Goal: Obtain resource: Download file/media

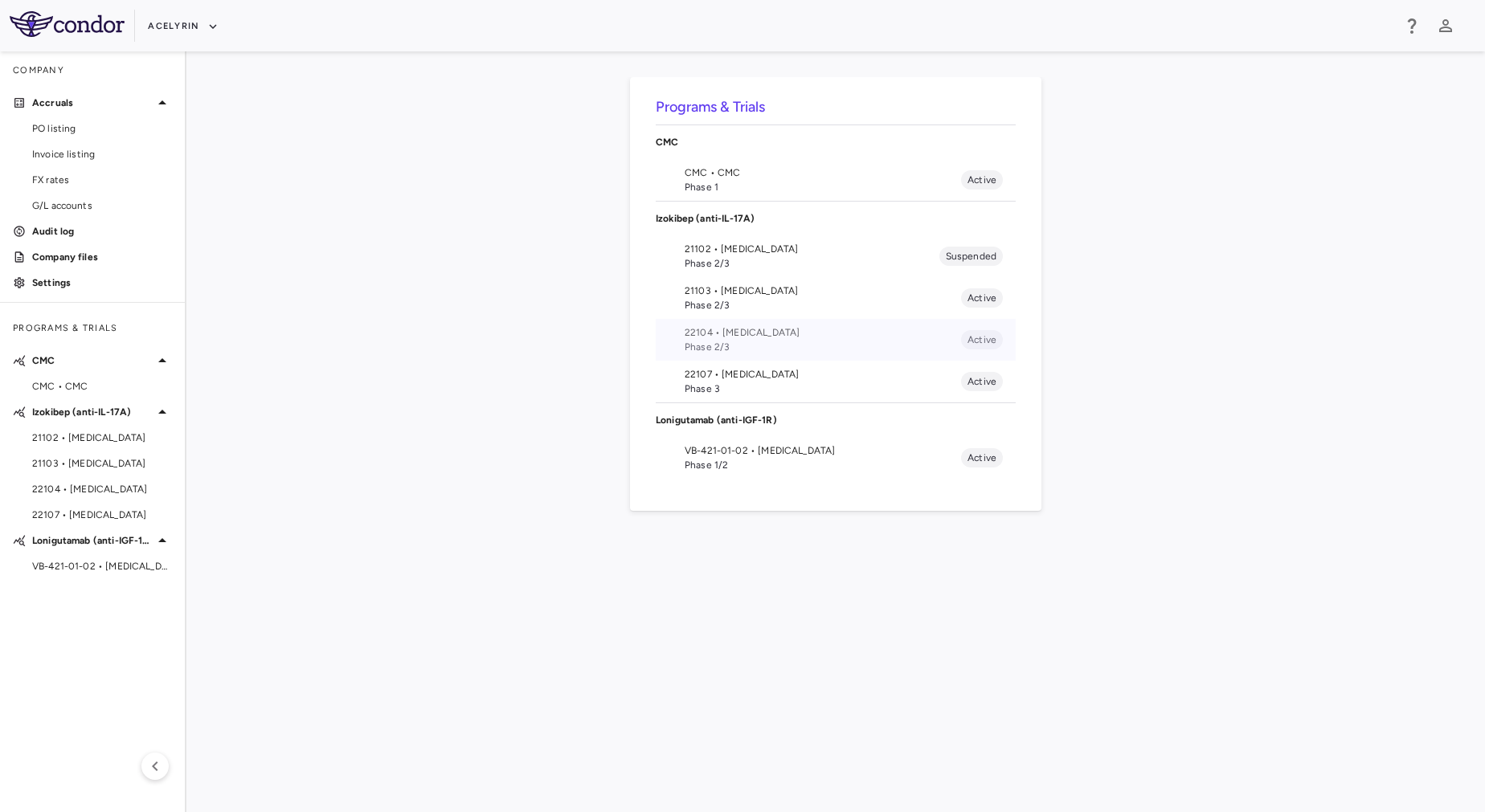
click at [809, 336] on span "22104 • [MEDICAL_DATA]" at bounding box center [823, 331] width 276 height 14
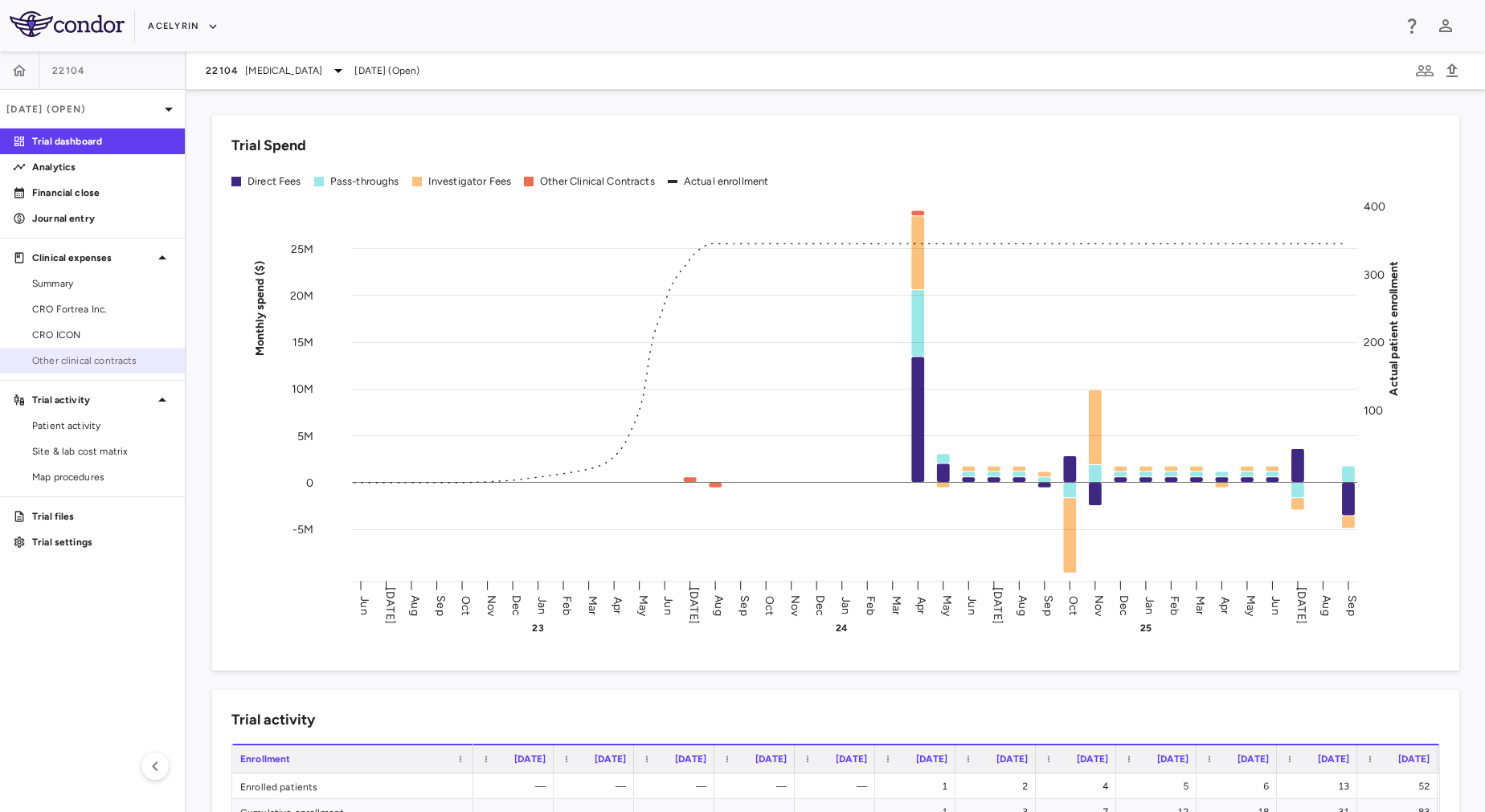
click at [128, 360] on span "Other clinical contracts" at bounding box center [101, 360] width 140 height 14
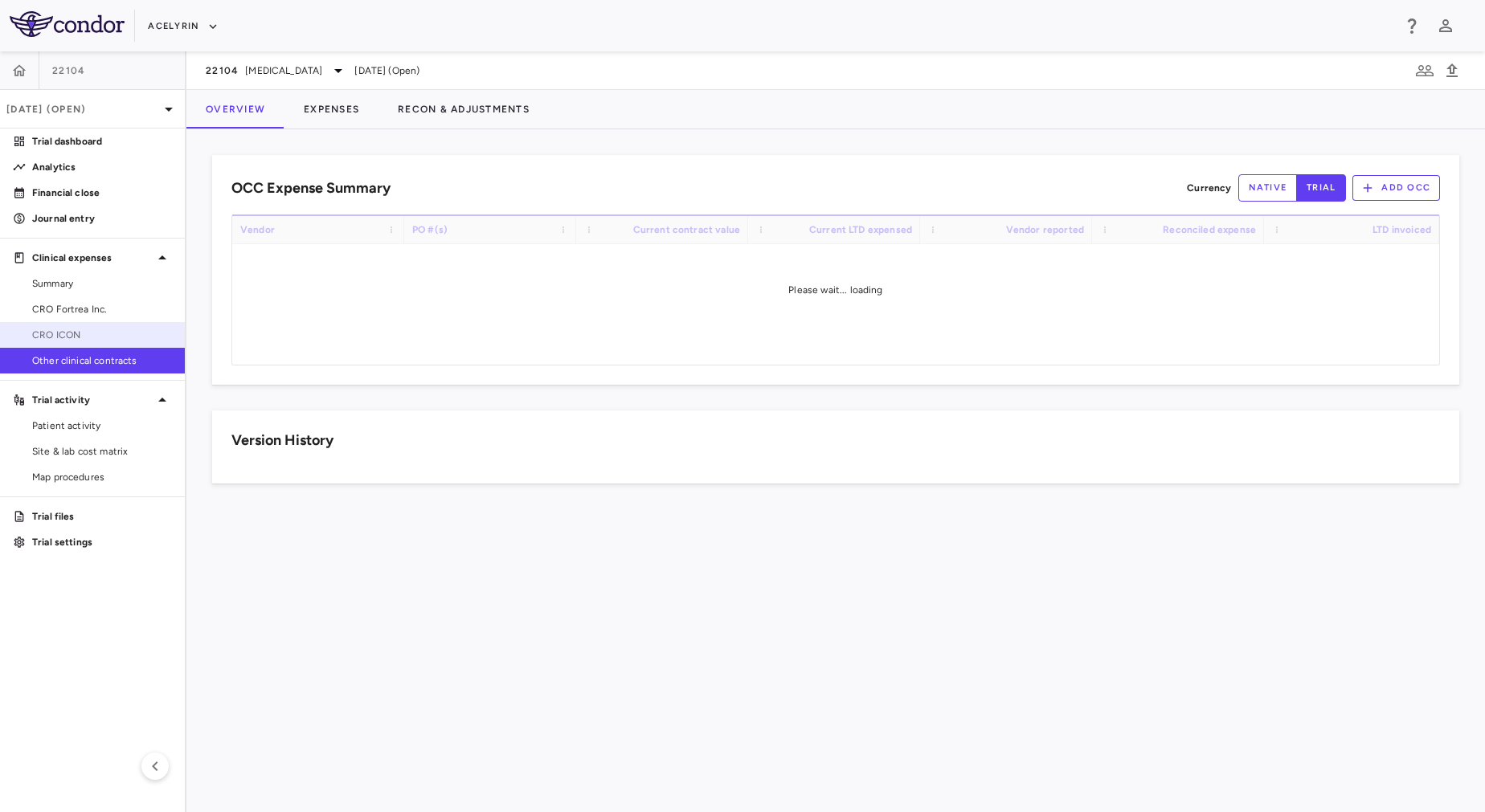
click at [84, 334] on span "CRO ICON" at bounding box center [101, 334] width 140 height 14
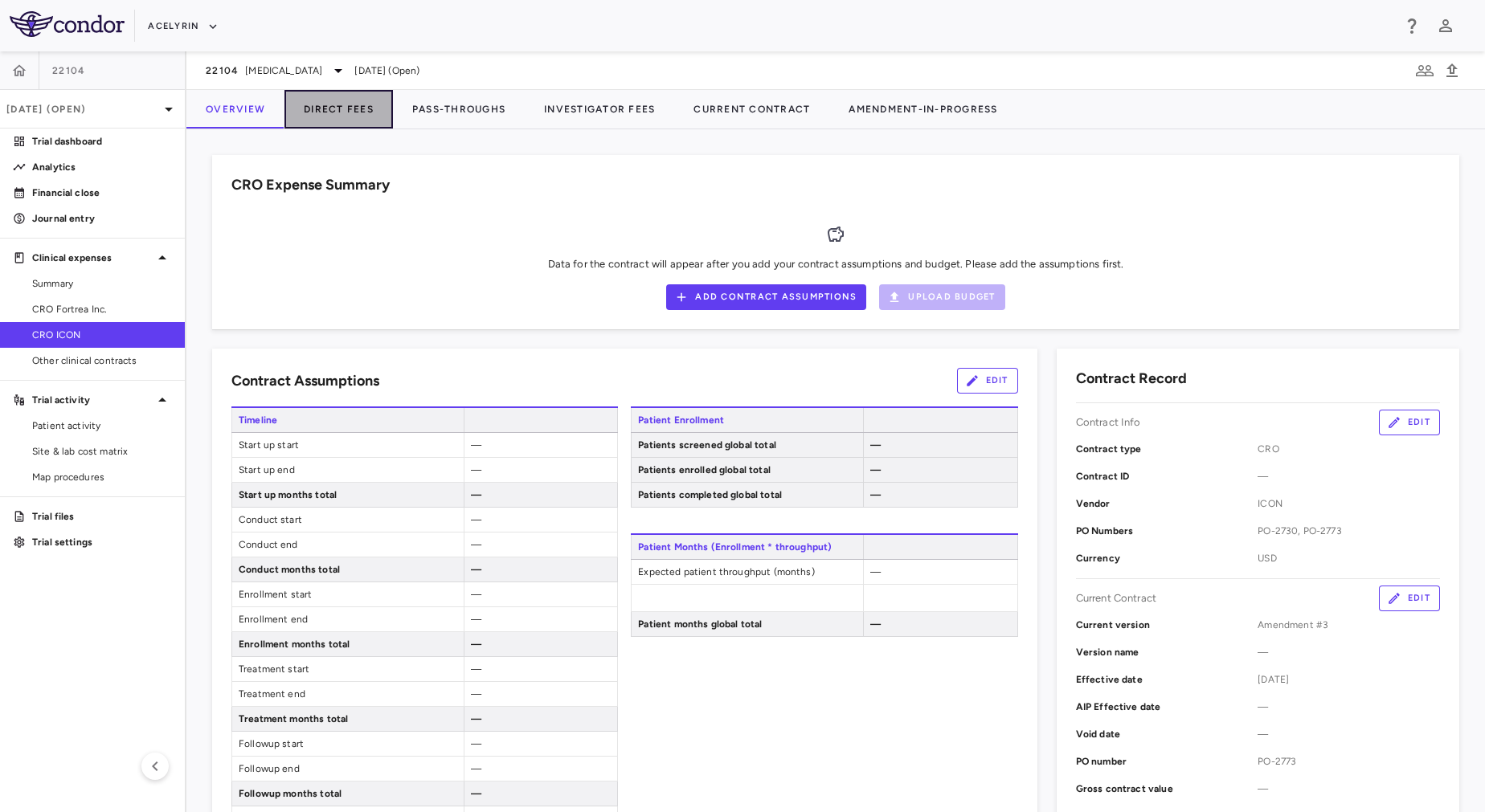
click at [365, 113] on button "Direct Fees" at bounding box center [338, 109] width 108 height 38
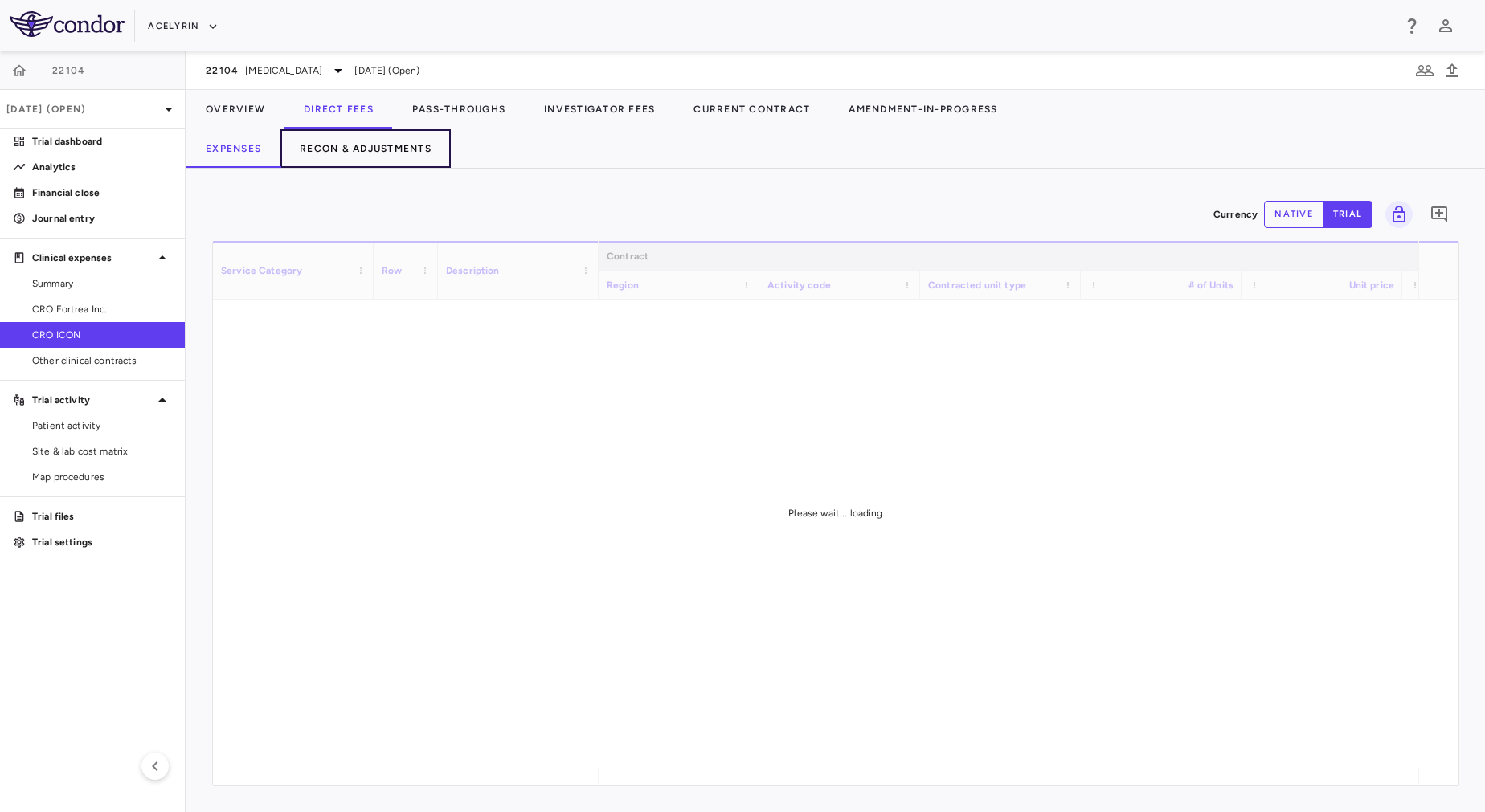
click at [379, 158] on button "Recon & Adjustments" at bounding box center [365, 148] width 170 height 38
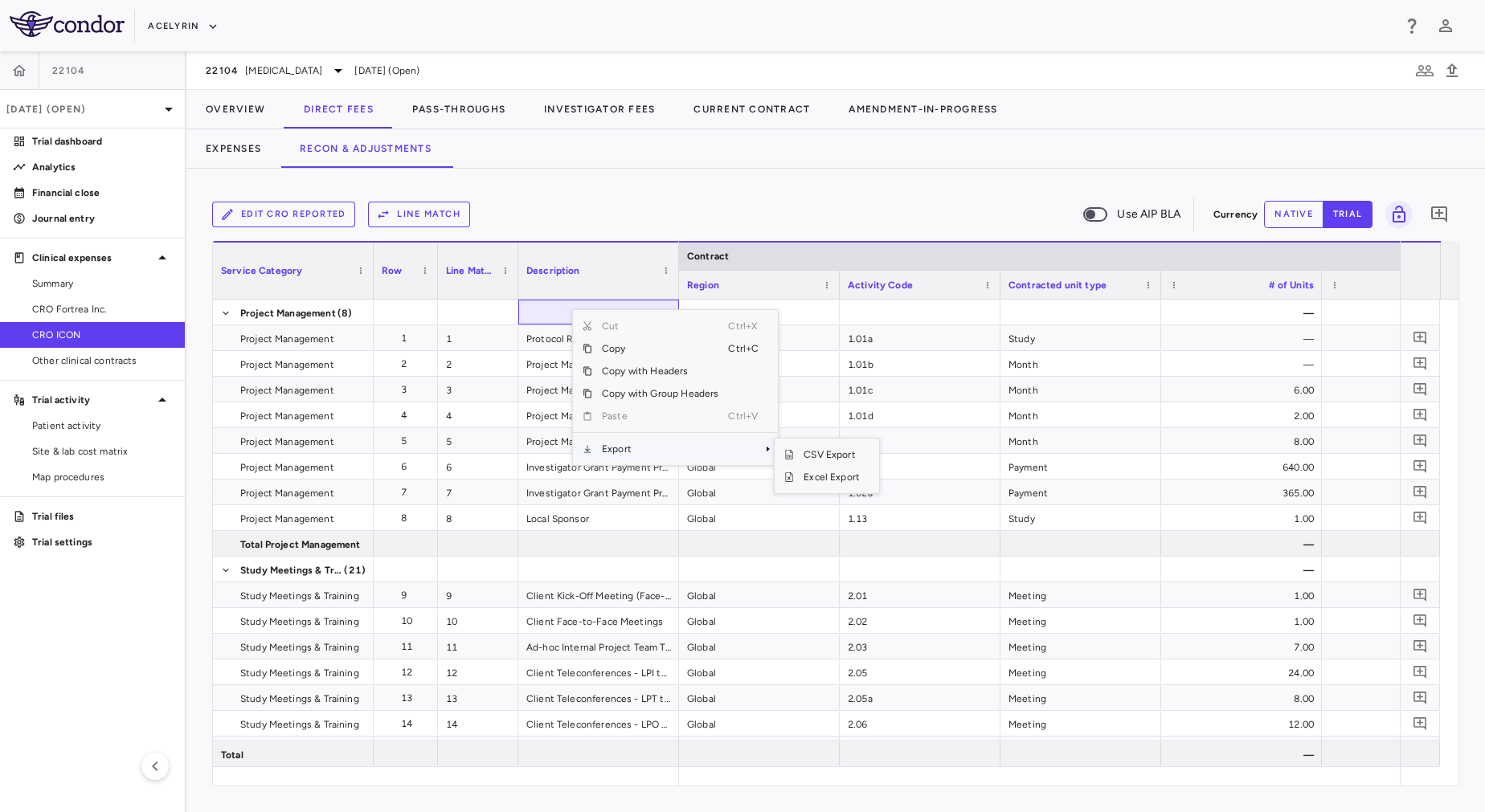
click at [657, 448] on span "Export" at bounding box center [660, 449] width 136 height 23
click at [831, 480] on span "Excel Export" at bounding box center [831, 477] width 75 height 23
click at [806, 757] on div at bounding box center [759, 754] width 161 height 25
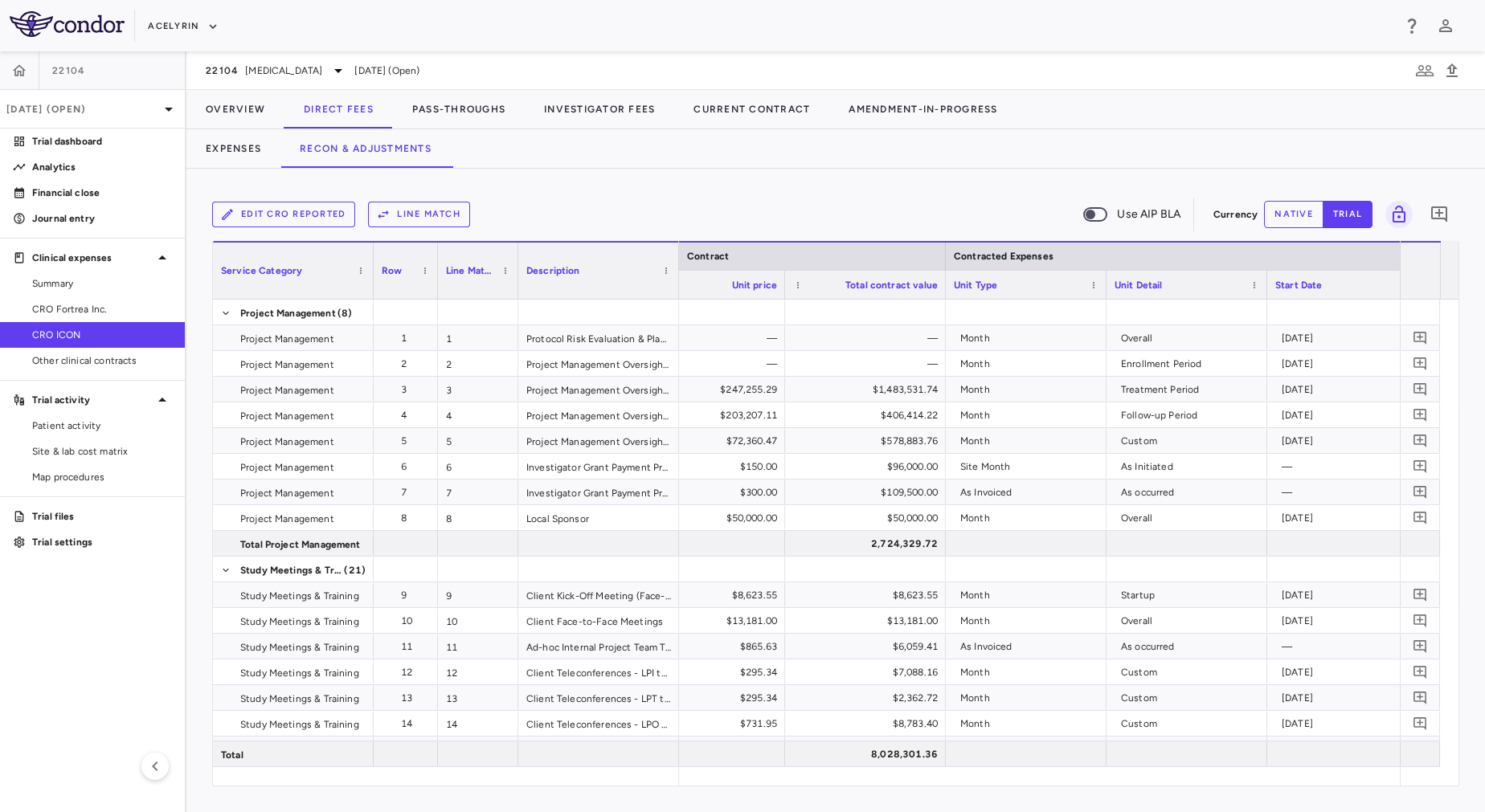
scroll to position [0, 573]
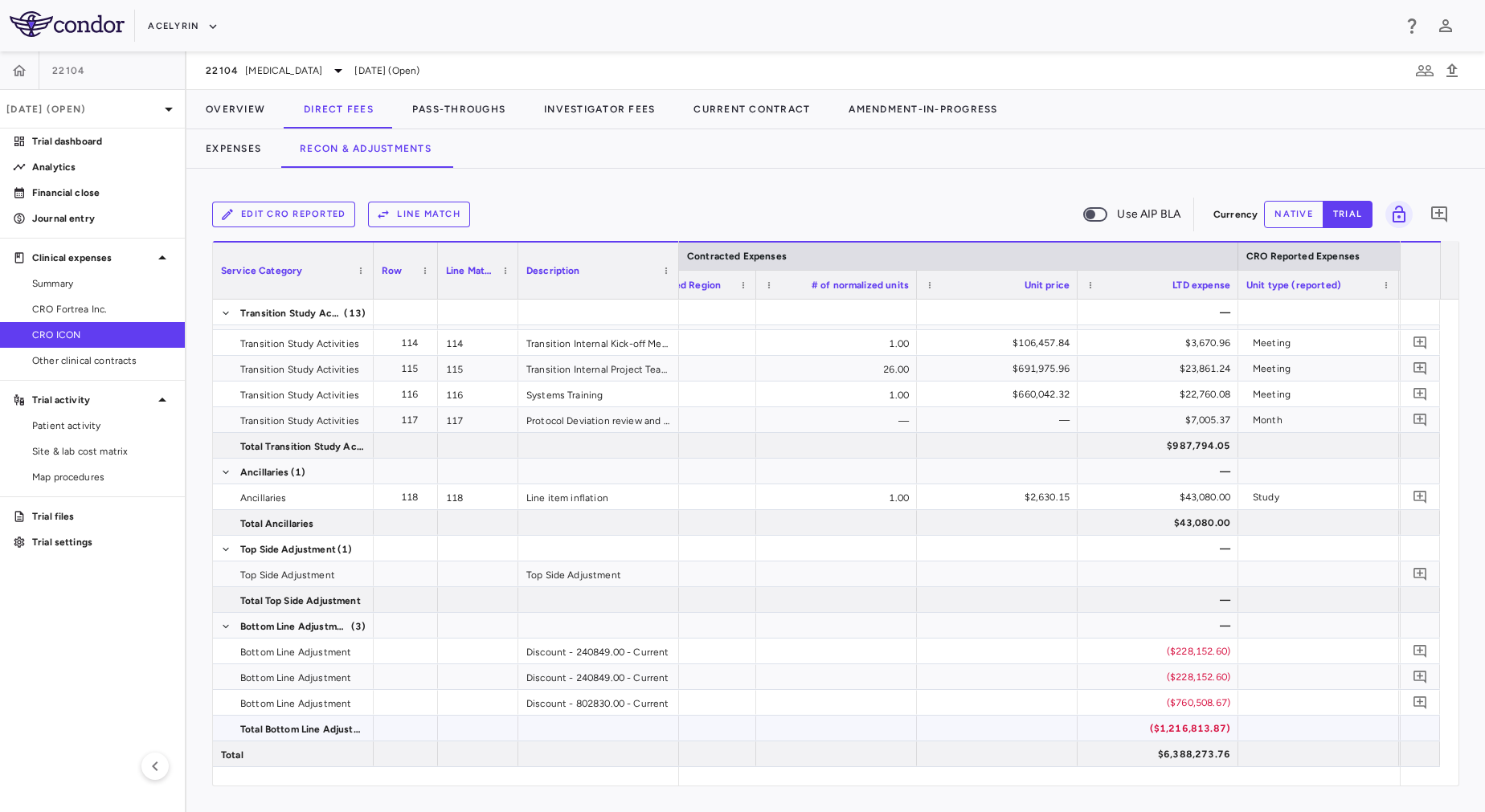
click at [1147, 731] on div "($1,216,813.87)" at bounding box center [1161, 728] width 138 height 25
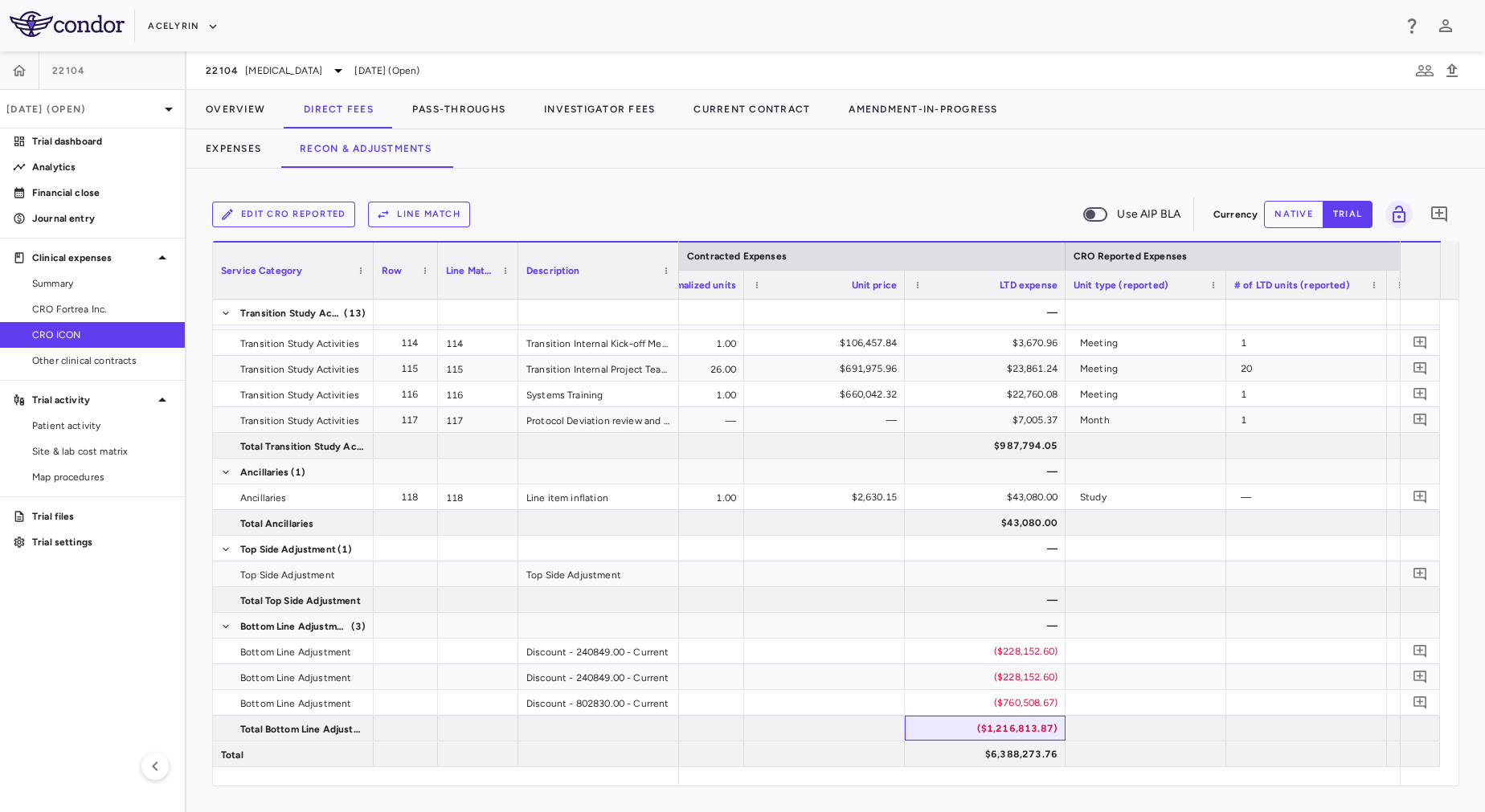
scroll to position [0, 1910]
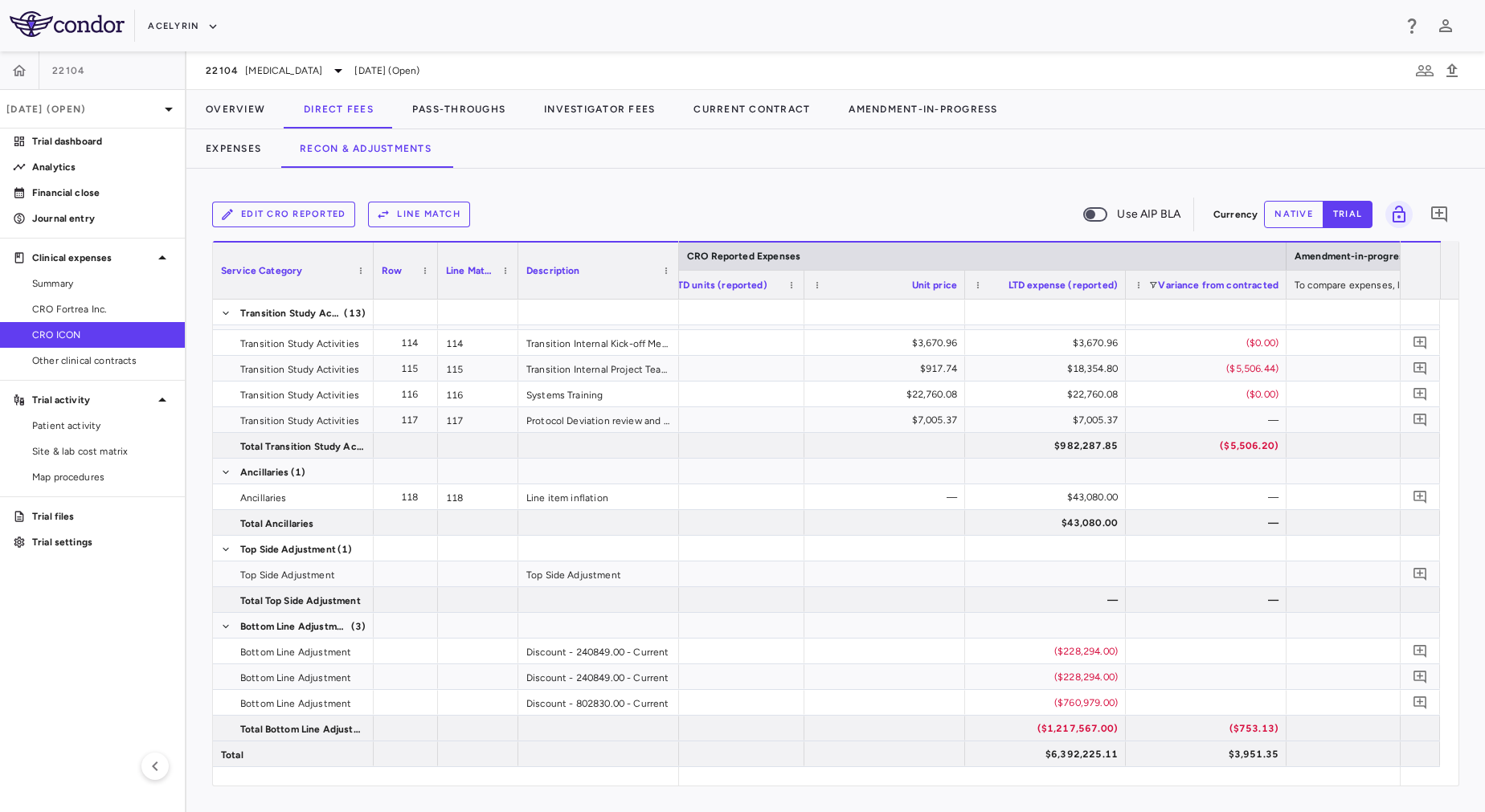
click at [1110, 728] on div "($1,217,567.00)" at bounding box center [1048, 728] width 138 height 25
click at [264, 64] on span "[MEDICAL_DATA]" at bounding box center [284, 70] width 77 height 14
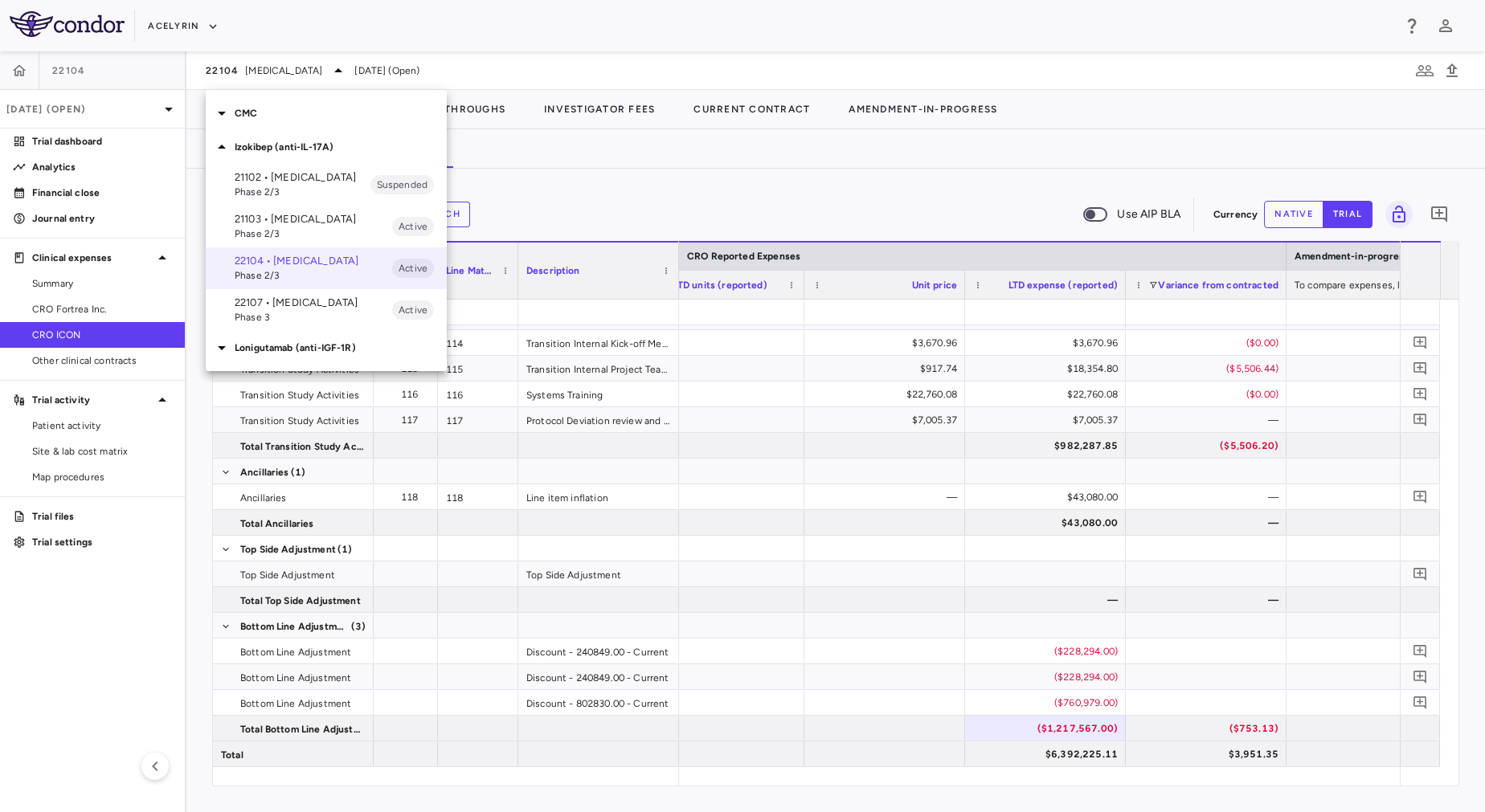
click at [289, 310] on p "22107 • [MEDICAL_DATA]" at bounding box center [314, 302] width 158 height 14
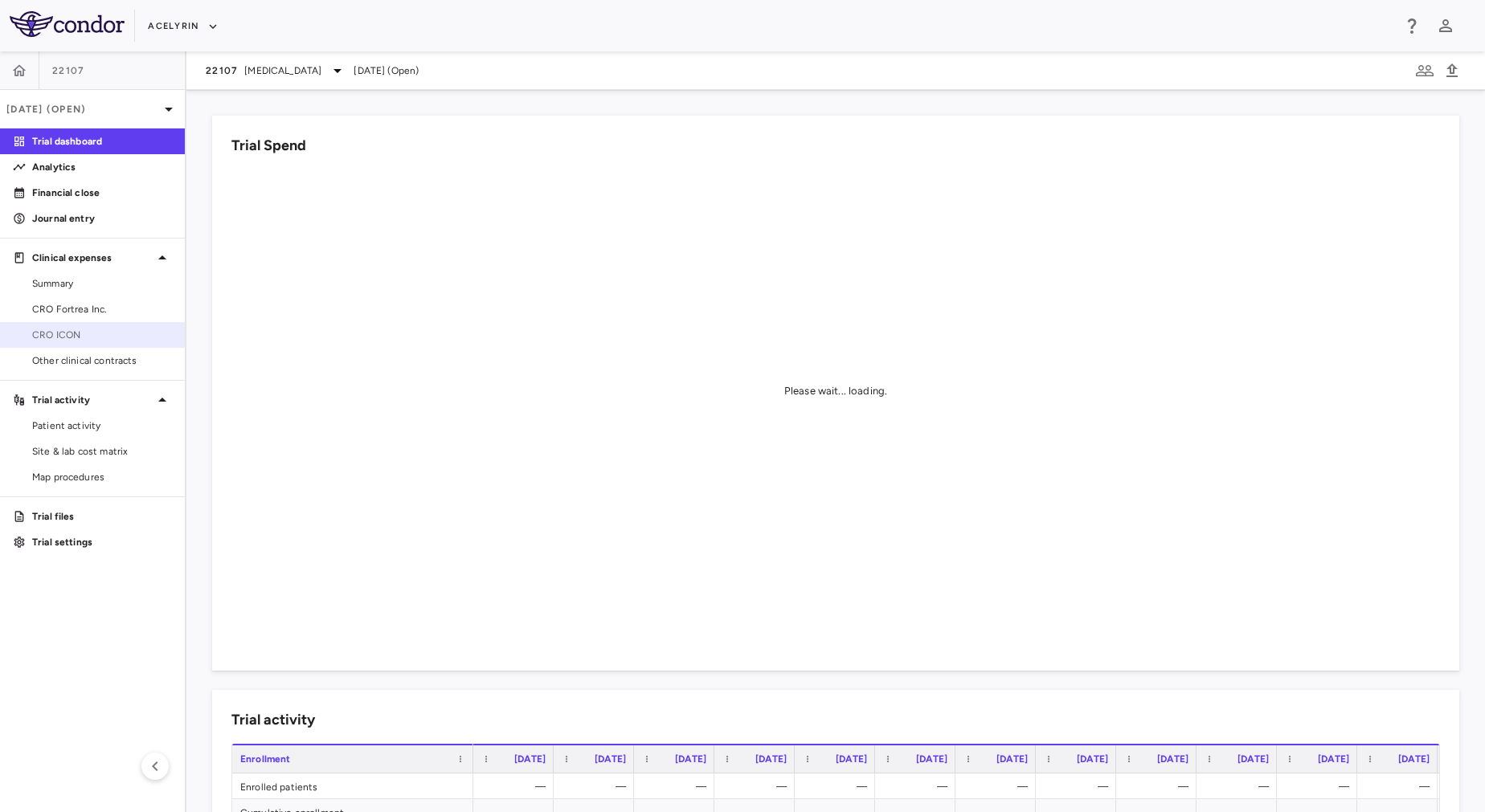
click at [49, 334] on span "CRO ICON" at bounding box center [101, 334] width 140 height 14
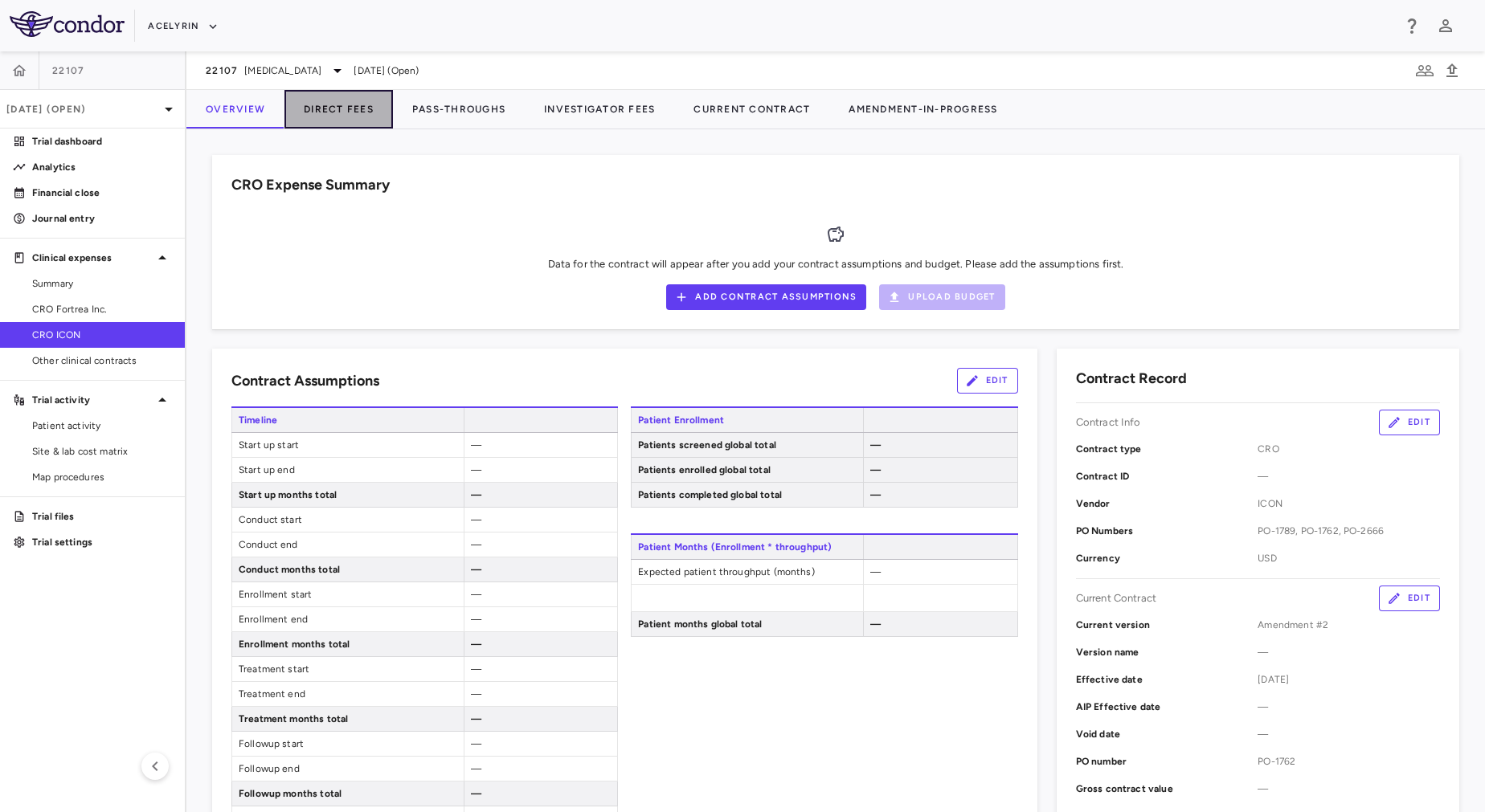
click at [348, 102] on button "Direct Fees" at bounding box center [338, 109] width 108 height 38
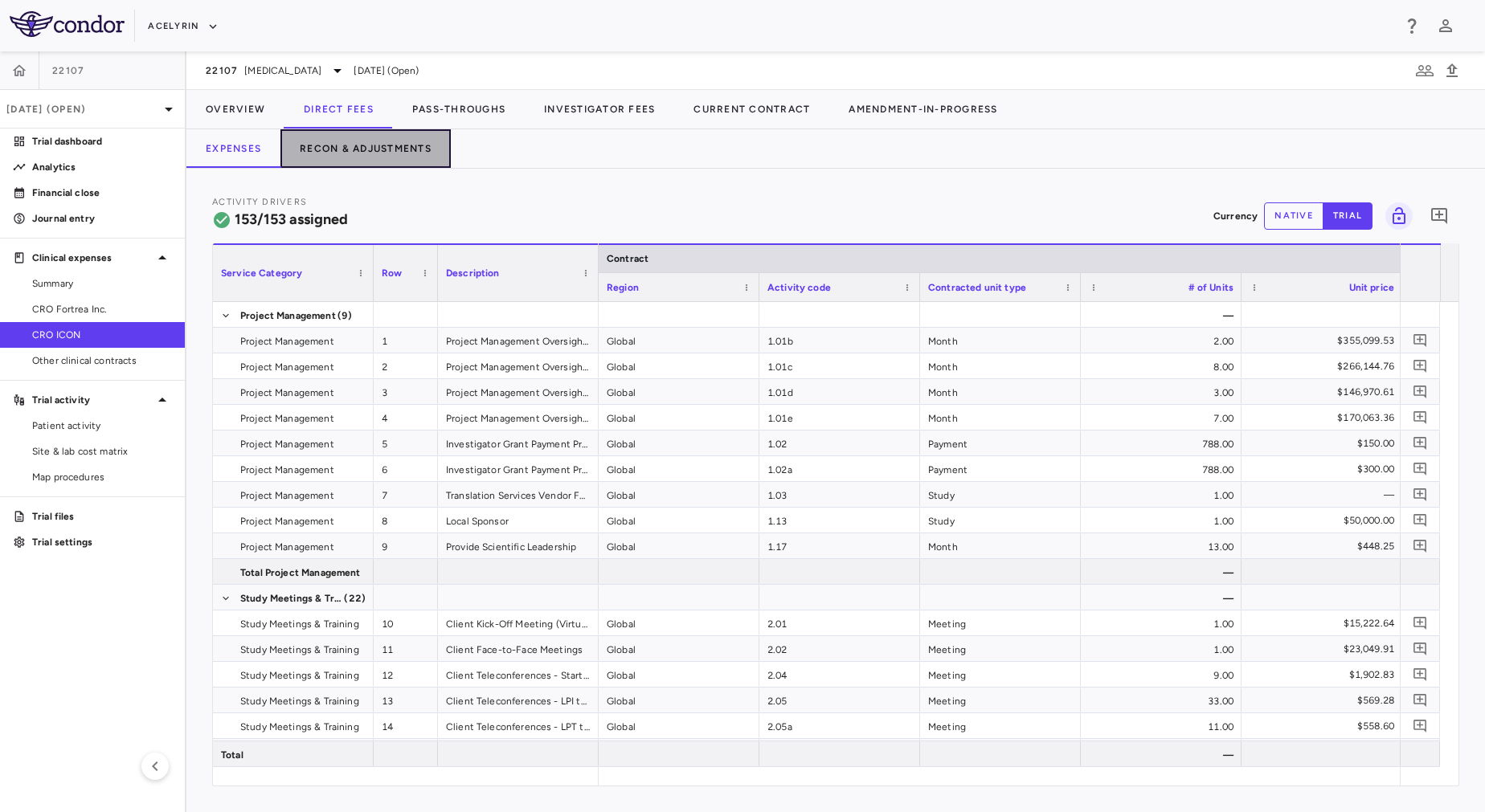
click at [381, 146] on button "Recon & Adjustments" at bounding box center [365, 148] width 170 height 38
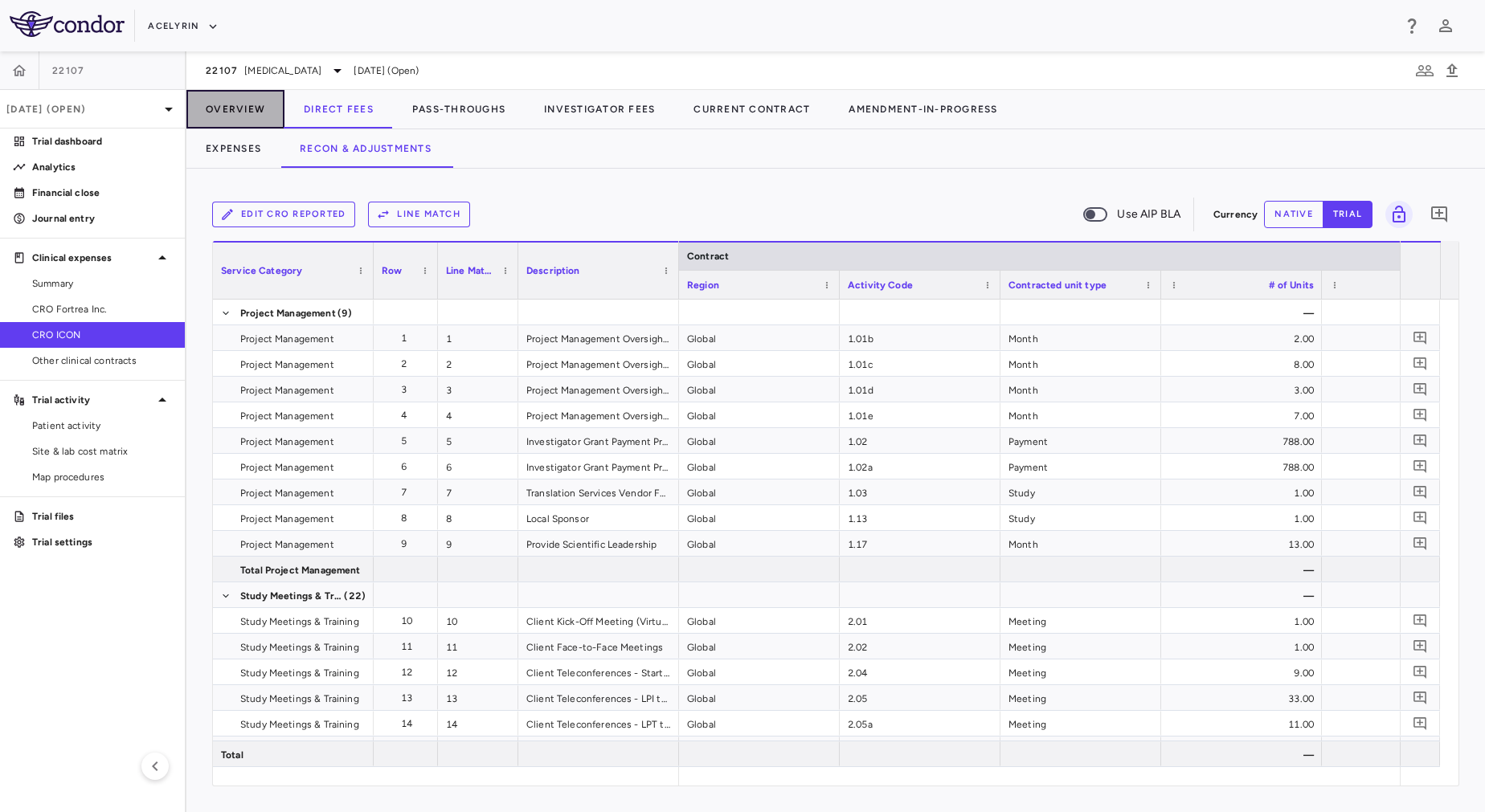
click at [207, 114] on button "Overview" at bounding box center [235, 109] width 98 height 38
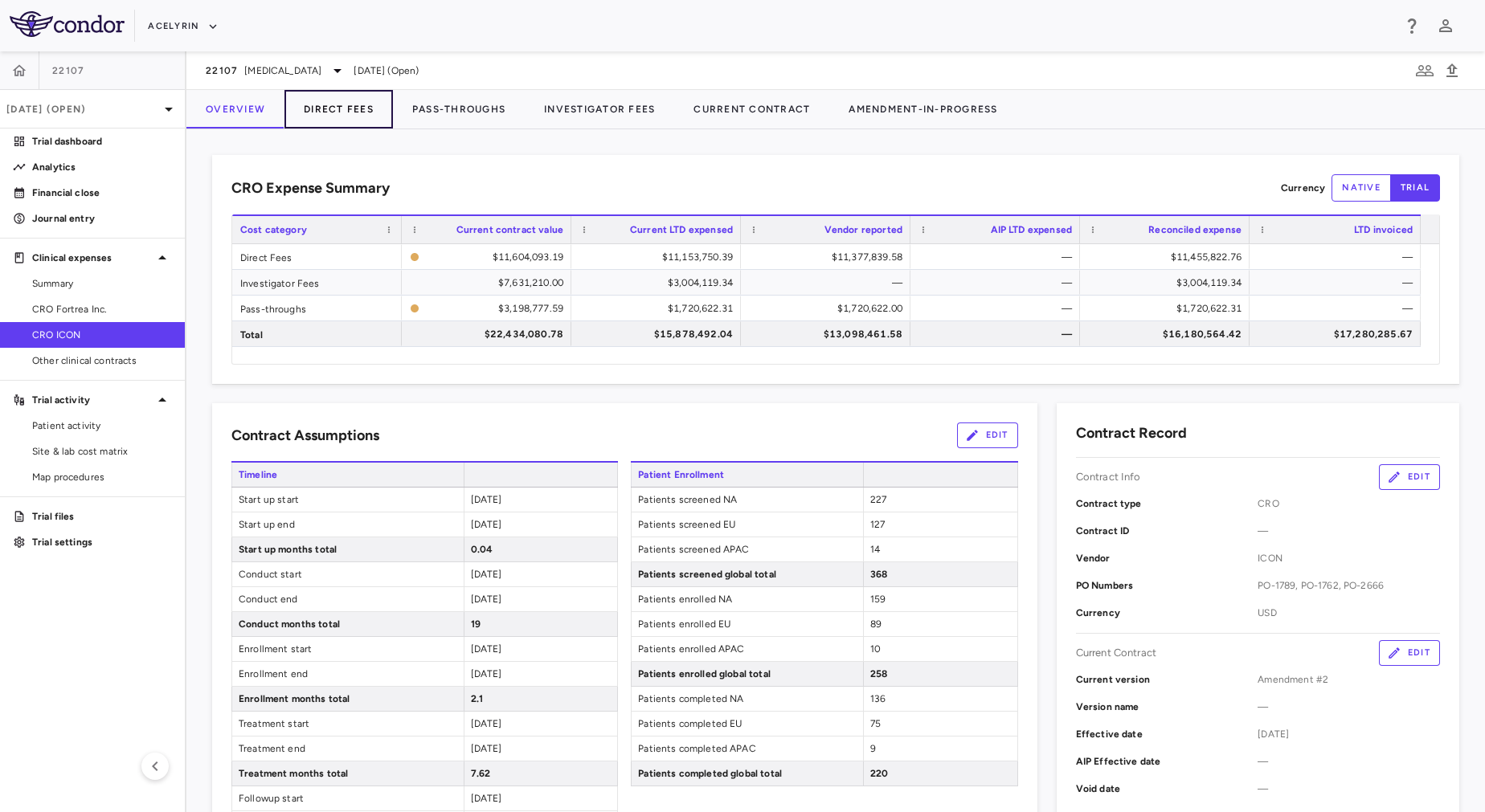
click at [349, 119] on button "Direct Fees" at bounding box center [338, 109] width 108 height 38
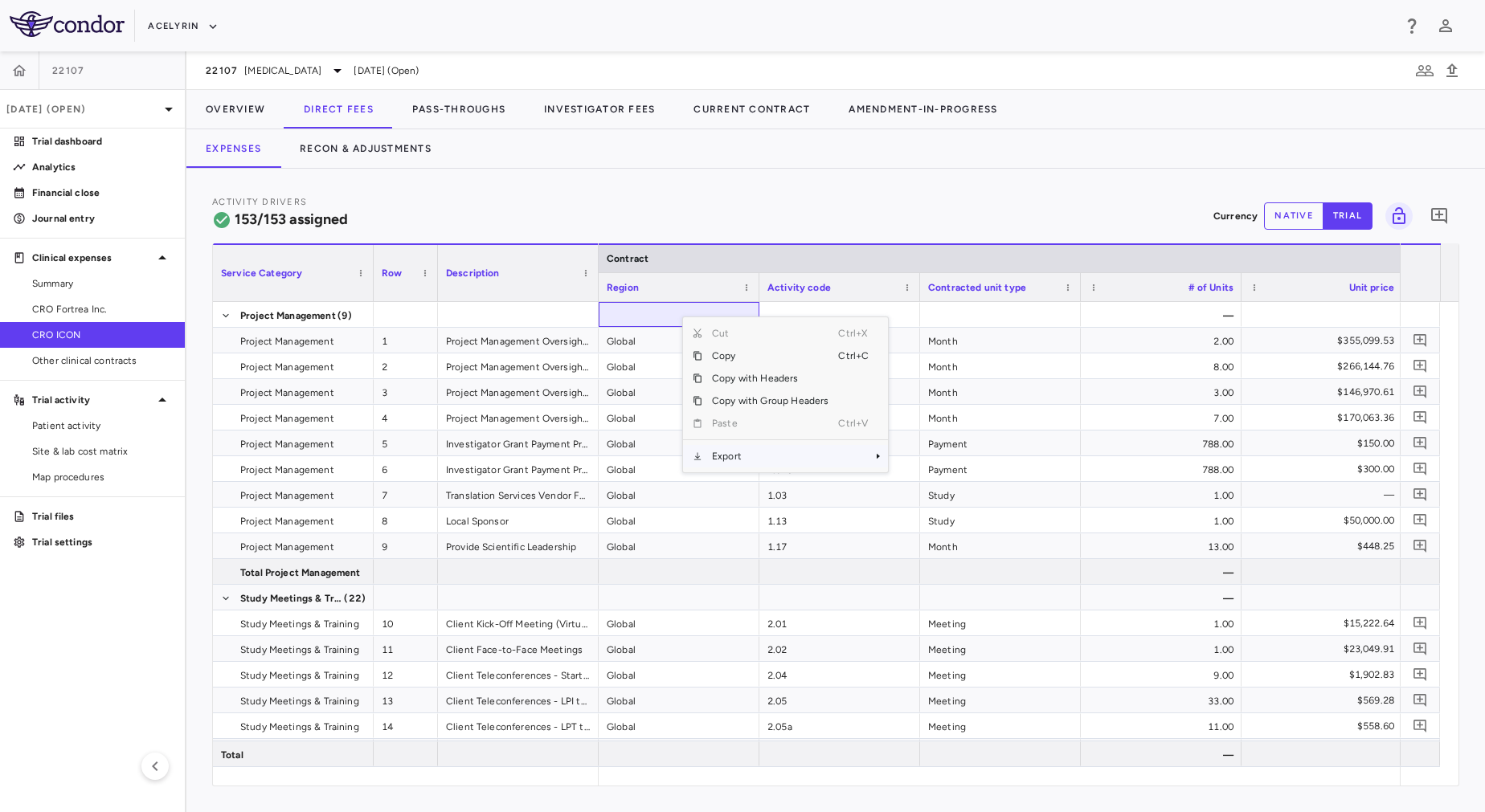
click at [755, 449] on span "Export" at bounding box center [770, 456] width 136 height 23
click at [936, 484] on span "Excel Export" at bounding box center [941, 484] width 75 height 23
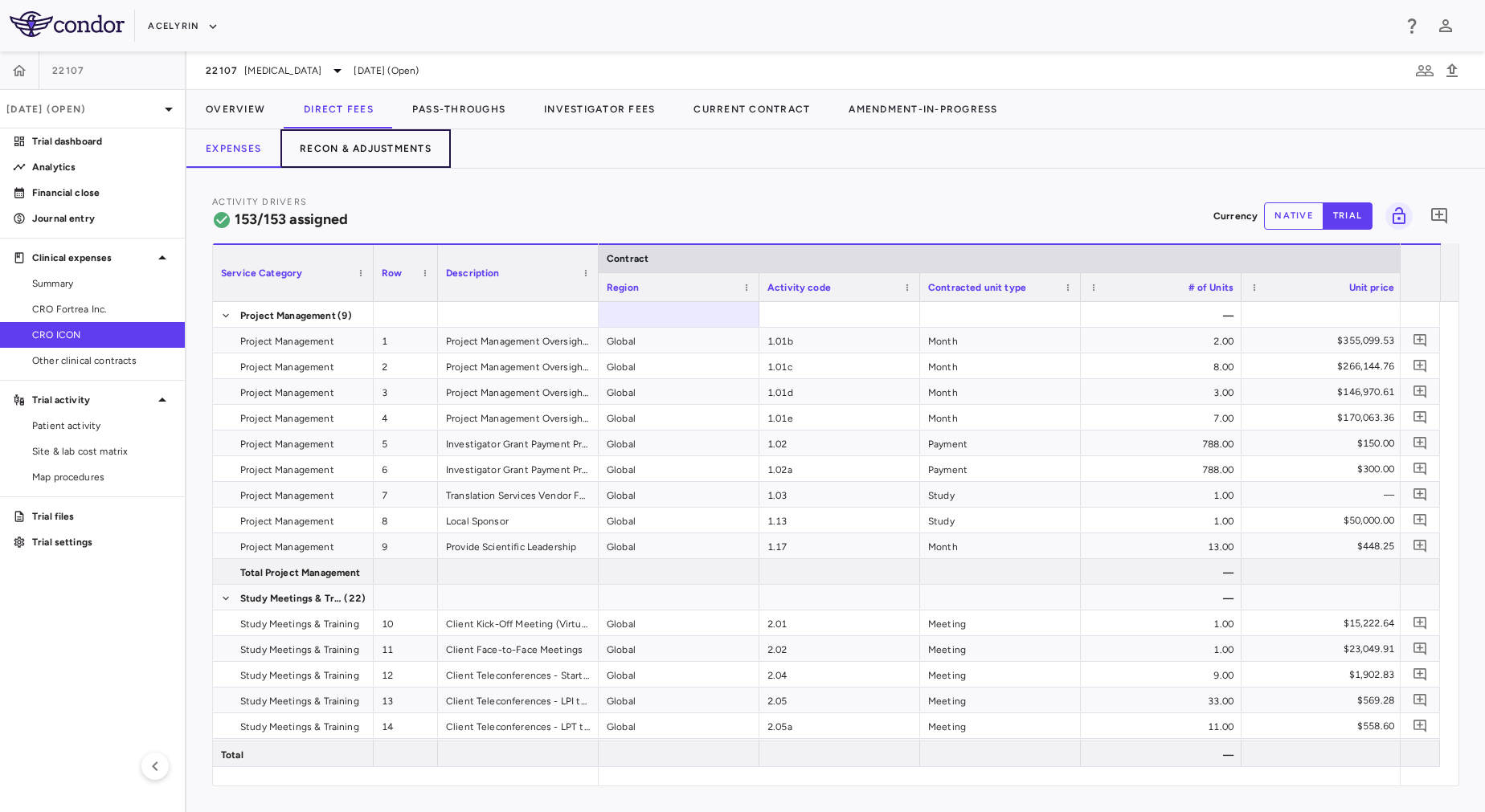
click at [399, 138] on button "Recon & Adjustments" at bounding box center [365, 148] width 170 height 38
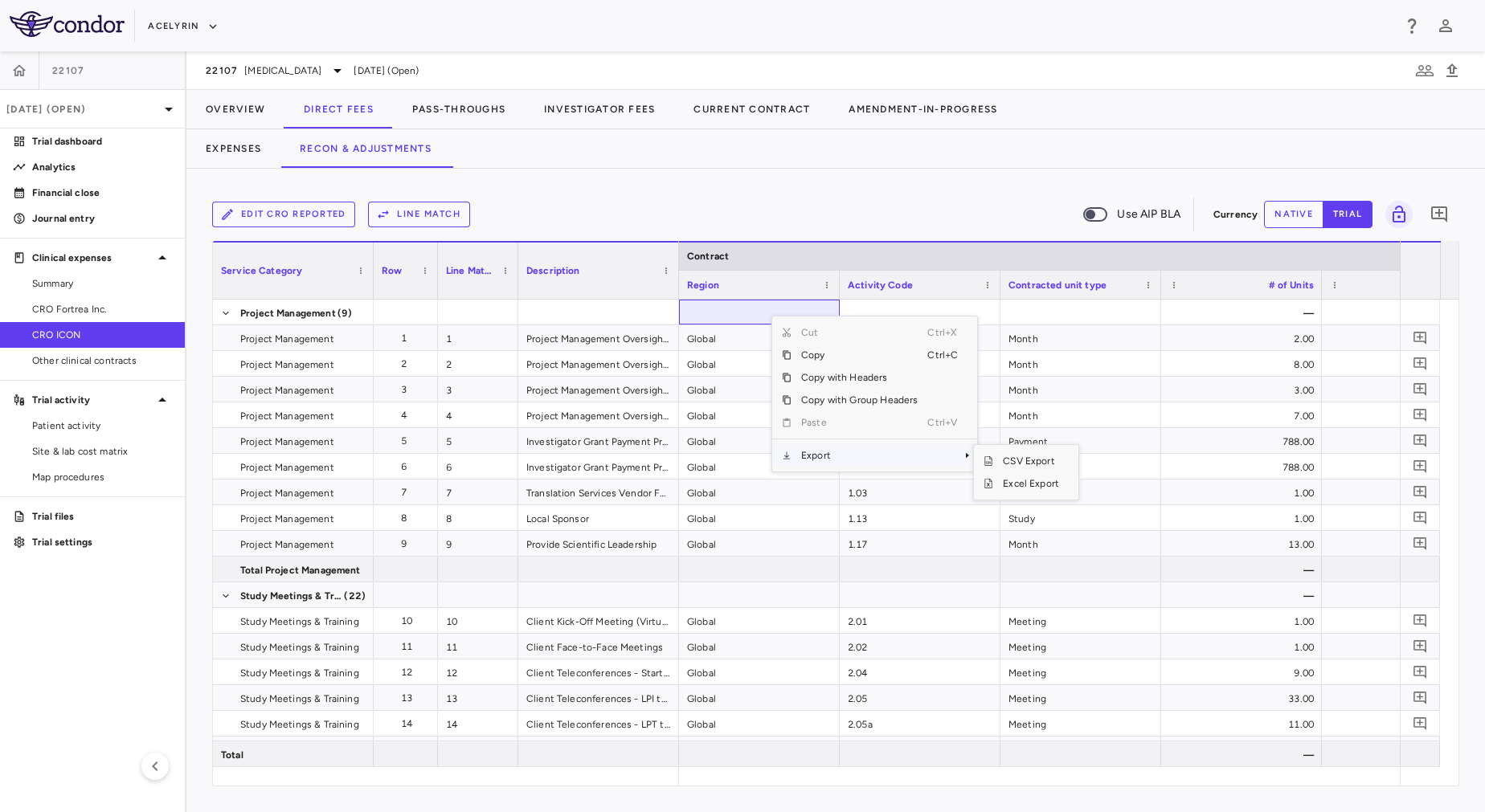
click at [836, 458] on span "Export" at bounding box center [859, 455] width 136 height 23
click at [1017, 479] on span "Excel Export" at bounding box center [1030, 483] width 75 height 23
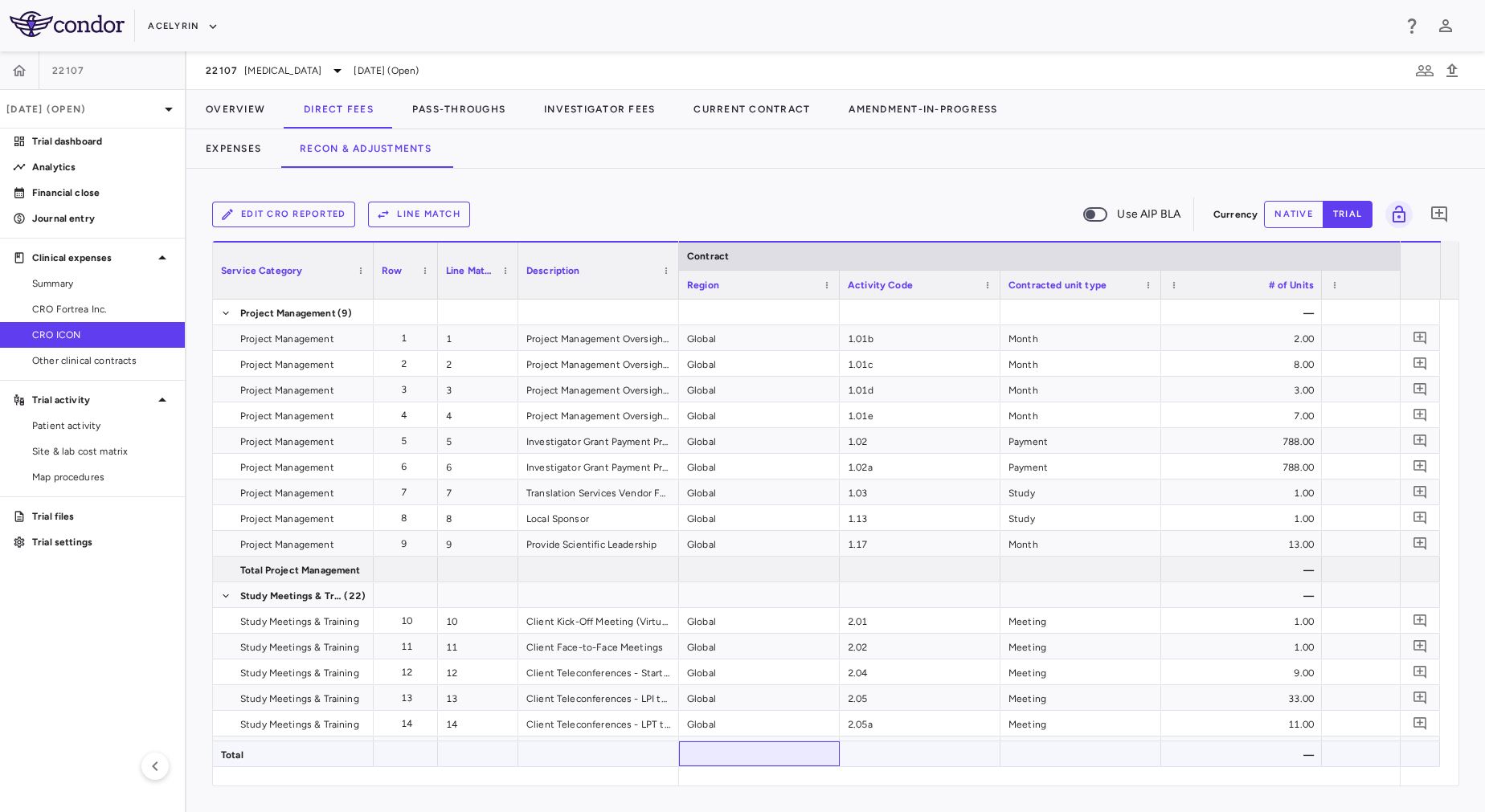
click at [810, 764] on div at bounding box center [759, 754] width 161 height 25
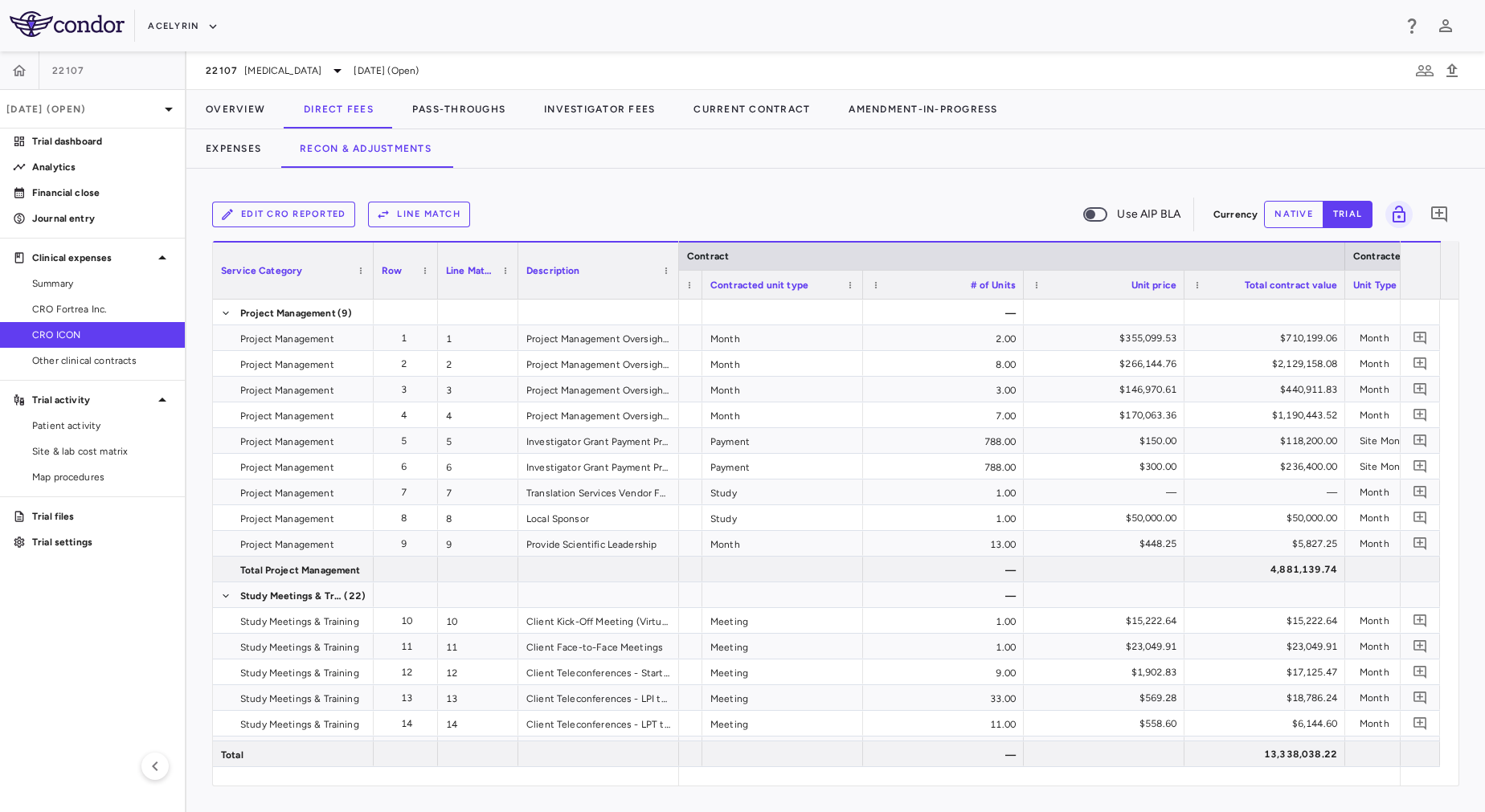
scroll to position [0, 496]
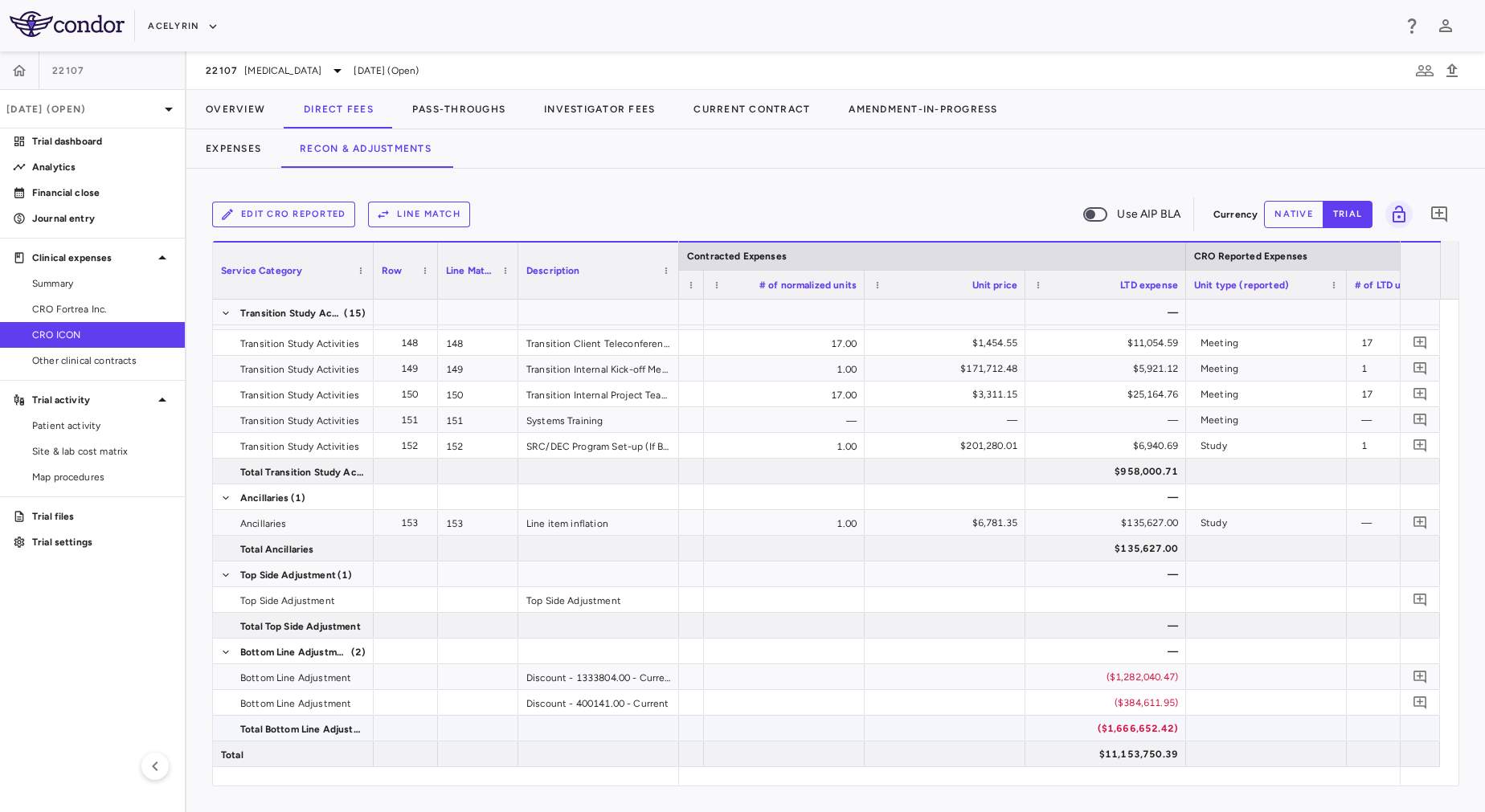
click at [1107, 725] on div "($1,666,652.42)" at bounding box center [1108, 728] width 138 height 25
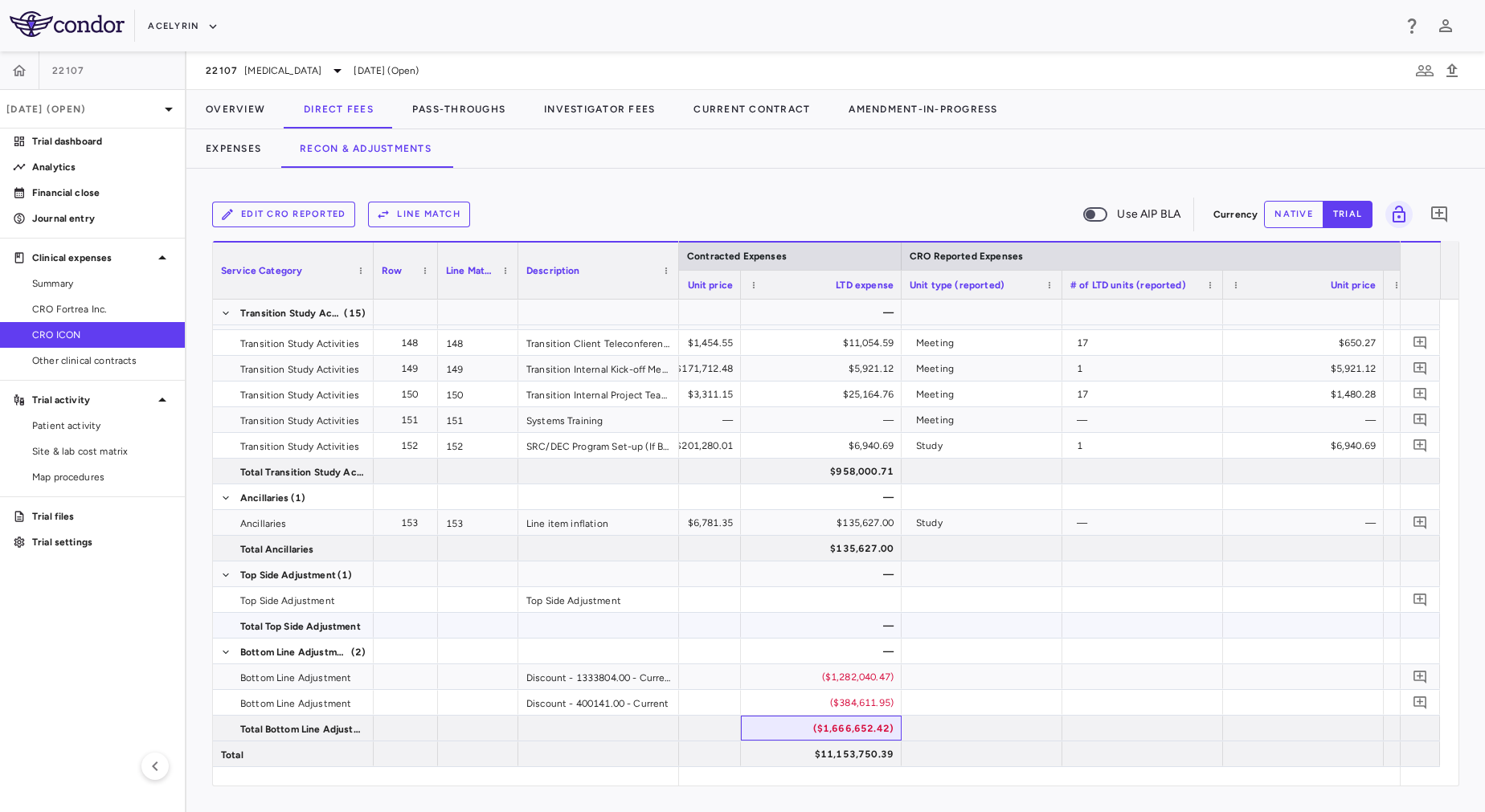
scroll to position [0, 2285]
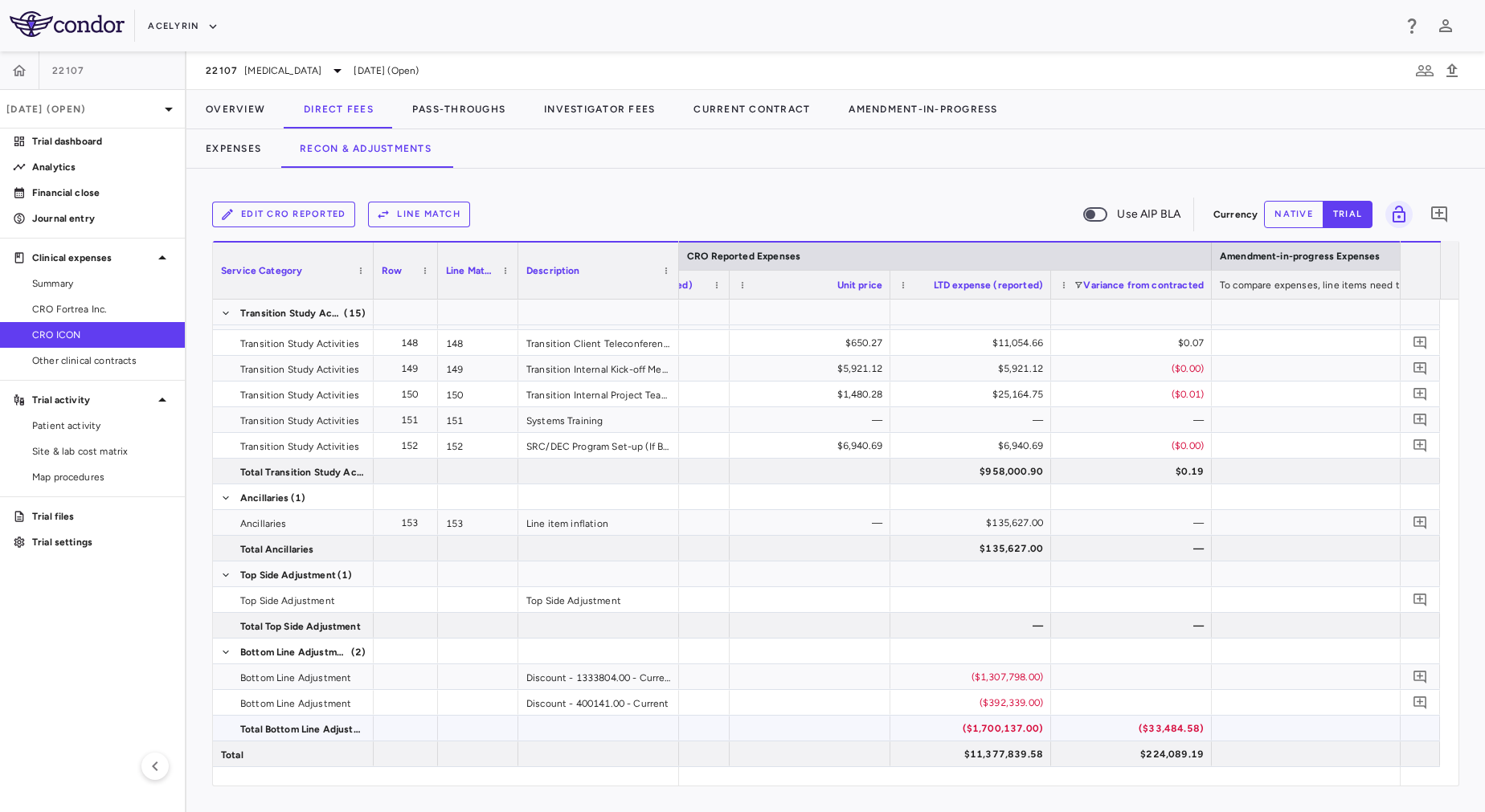
click at [1015, 730] on div "($1,700,137.00)" at bounding box center [973, 728] width 138 height 25
